Goal: Transaction & Acquisition: Obtain resource

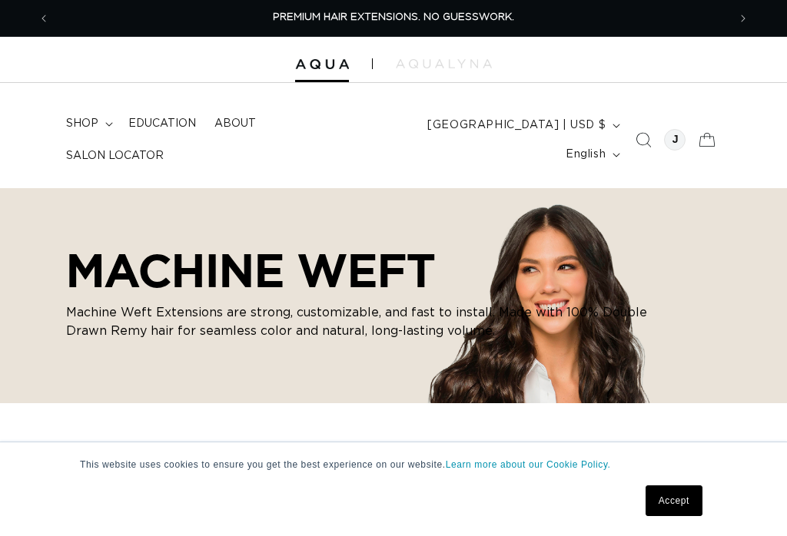
scroll to position [462, 0]
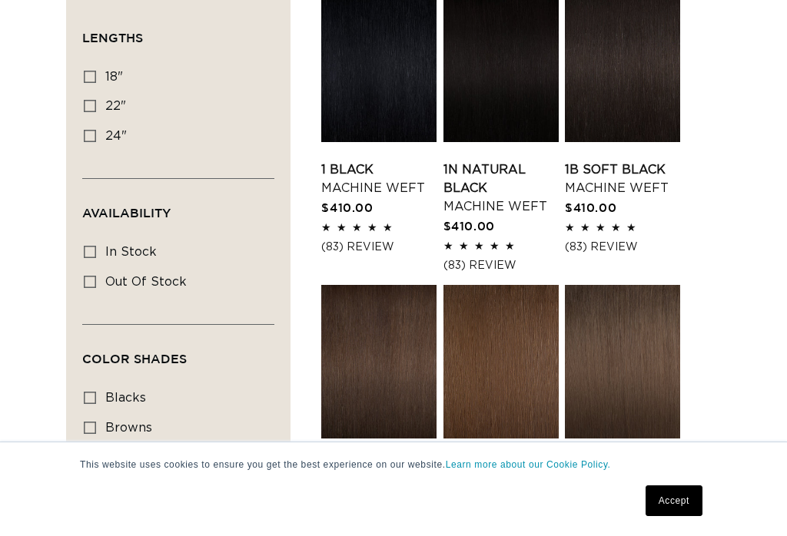
click at [87, 115] on label "22" 22" (33 products)" at bounding box center [174, 106] width 180 height 29
click at [87, 112] on input "22" 22" (33 products)" at bounding box center [90, 106] width 12 height 12
checkbox input "true"
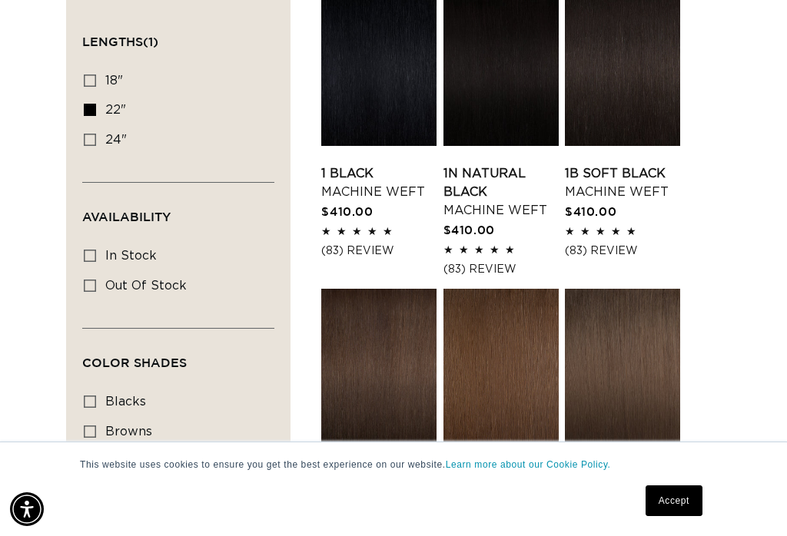
click at [686, 506] on link "Accept" at bounding box center [674, 501] width 57 height 31
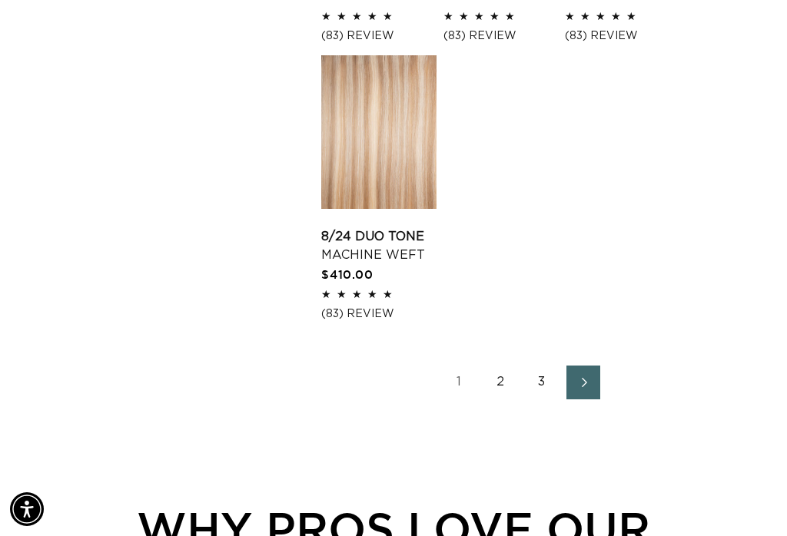
scroll to position [1860, 0]
click at [599, 400] on link "Next page" at bounding box center [583, 384] width 34 height 34
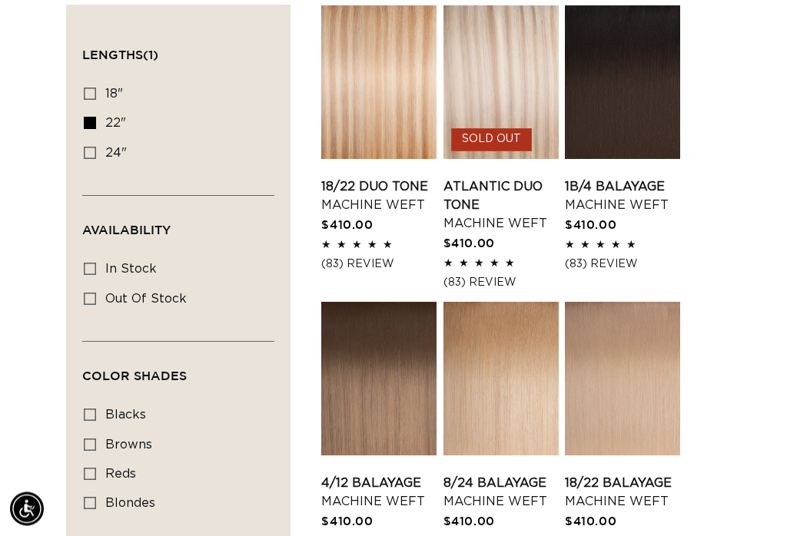
scroll to position [434, 0]
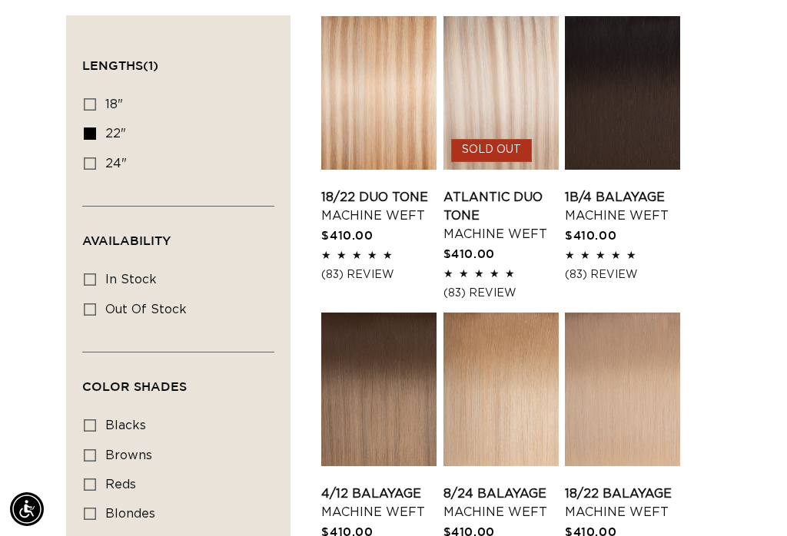
click at [84, 158] on input "24" 24" (27 products)" at bounding box center [90, 164] width 12 height 12
checkbox input "true"
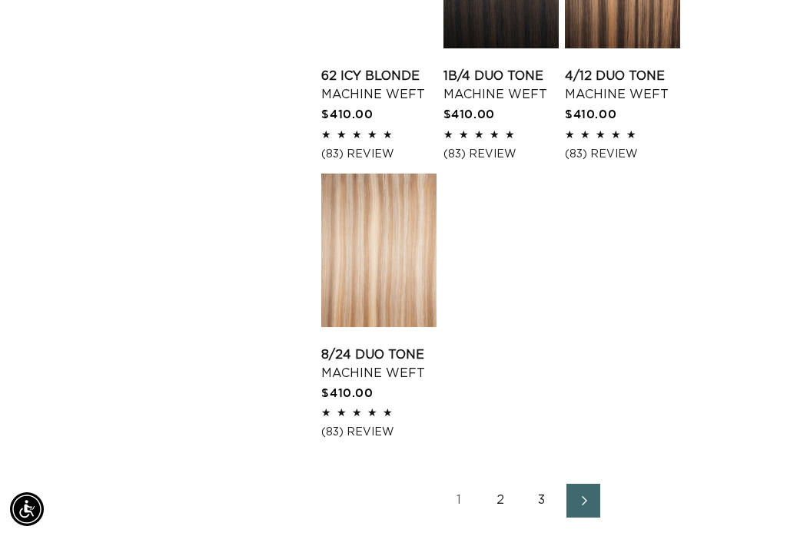
scroll to position [1838, 0]
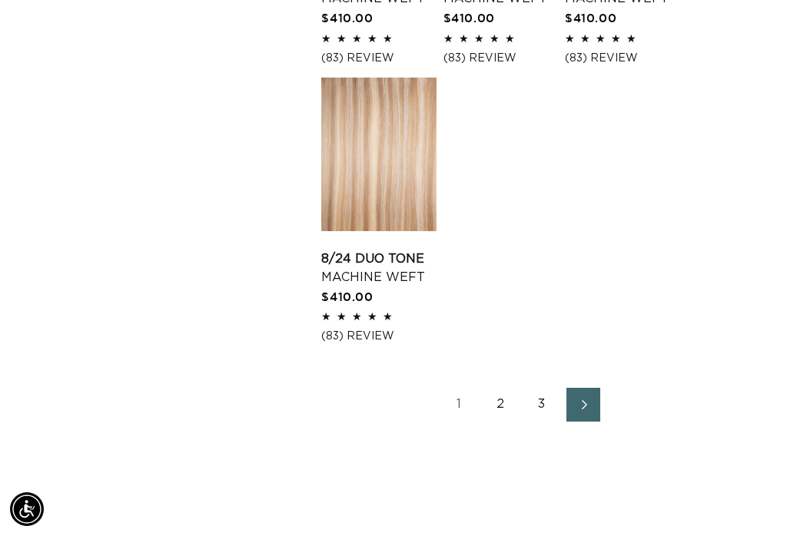
click at [595, 422] on link "Next page" at bounding box center [583, 405] width 34 height 34
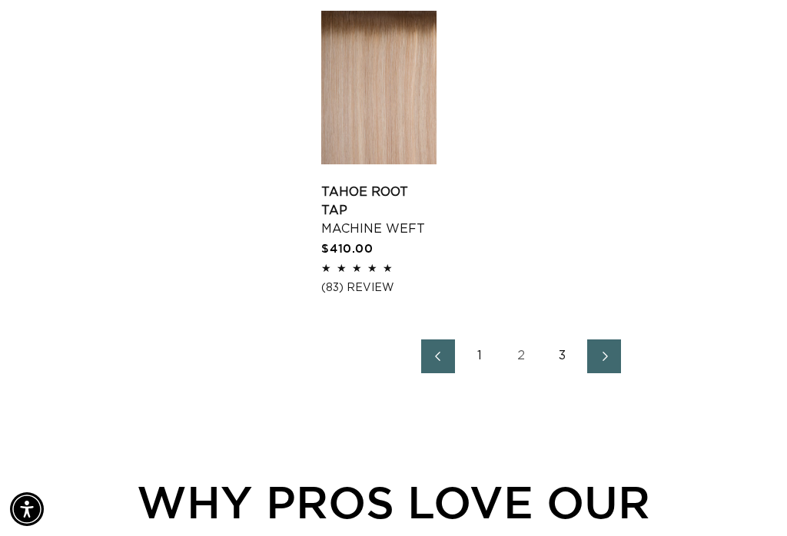
scroll to position [0, 1356]
click at [597, 374] on link "Next page" at bounding box center [604, 357] width 34 height 34
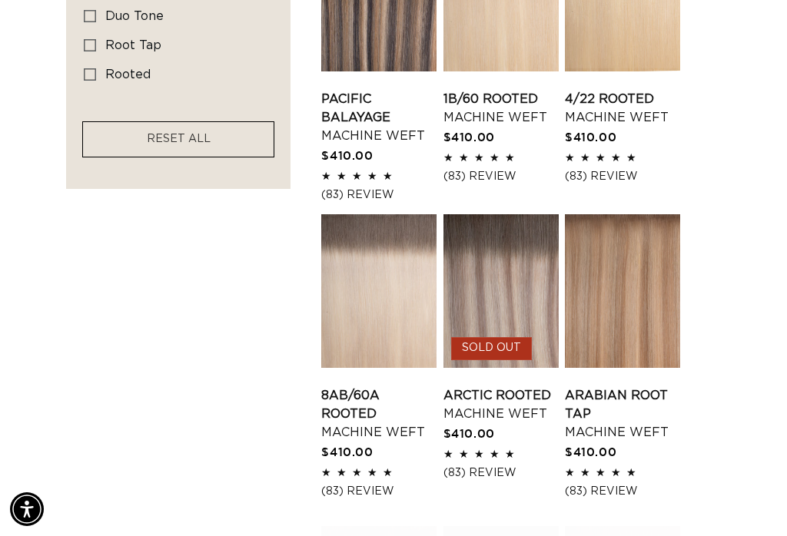
click at [508, 387] on link "Arctic Rooted Machine Weft" at bounding box center [500, 405] width 115 height 37
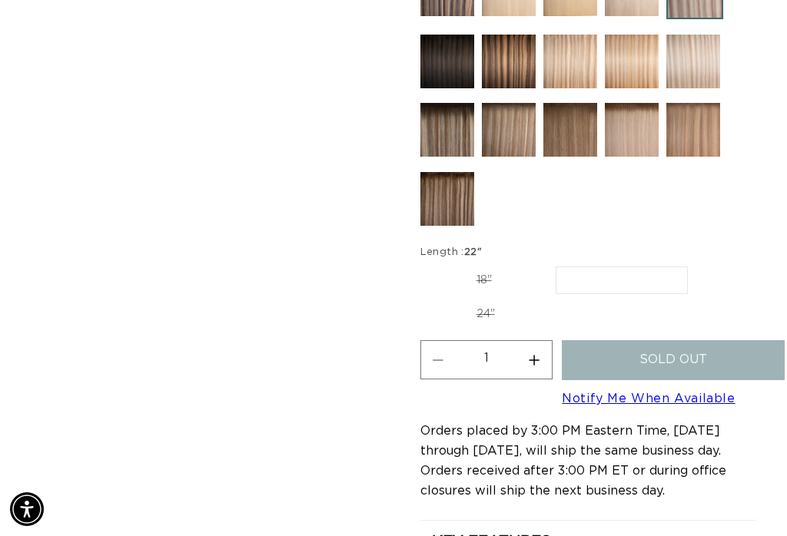
scroll to position [0, 678]
click at [633, 404] on link "Notify Me When Available" at bounding box center [648, 399] width 173 height 12
select select "42408988410084"
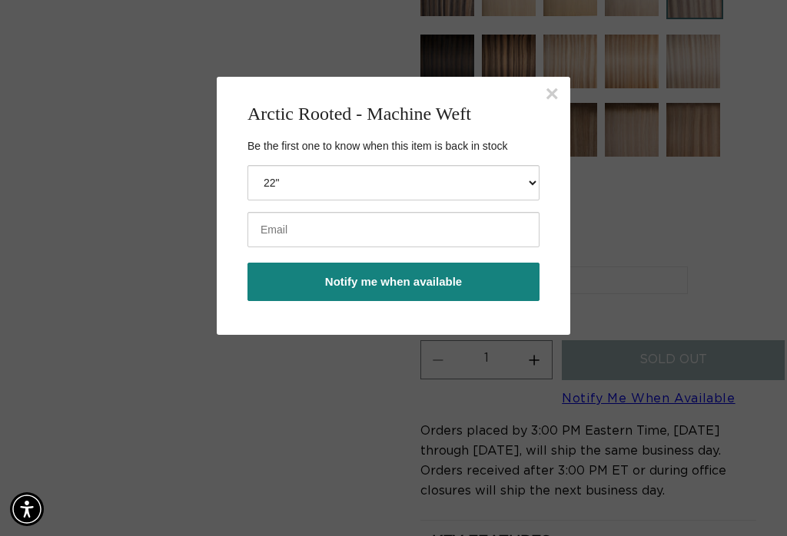
scroll to position [0, 0]
click at [346, 233] on input "email" at bounding box center [393, 229] width 292 height 35
type input "s"
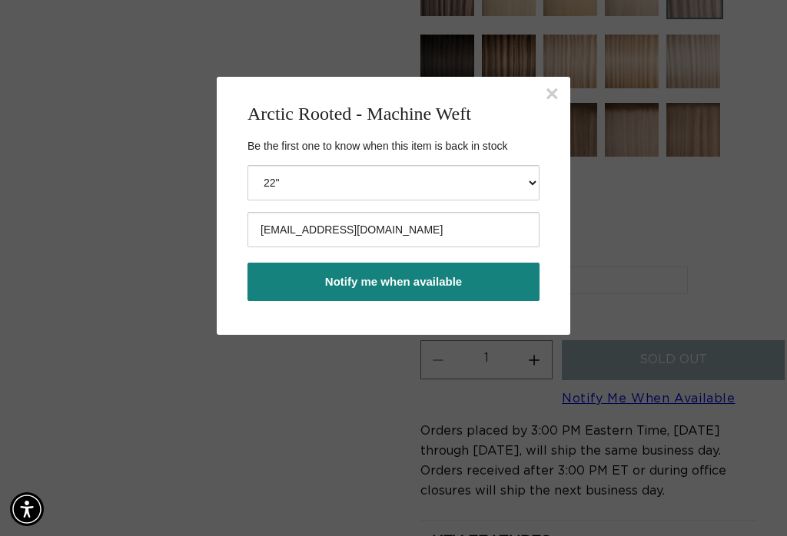
type input "[EMAIL_ADDRESS][DOMAIN_NAME]"
click at [433, 300] on button "Notify me when available" at bounding box center [393, 282] width 292 height 38
